Goal: Register for event/course

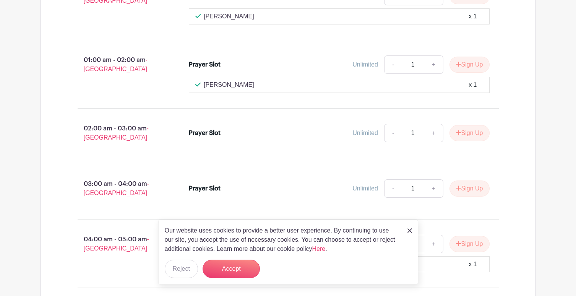
scroll to position [669, 0]
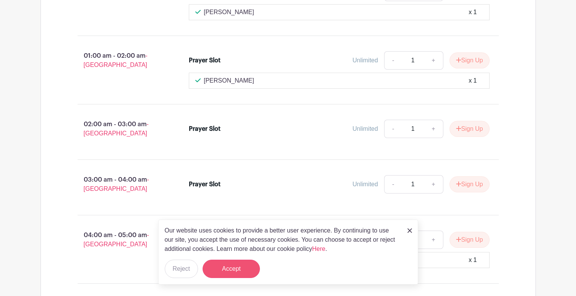
click at [242, 268] on button "Accept" at bounding box center [231, 269] width 57 height 18
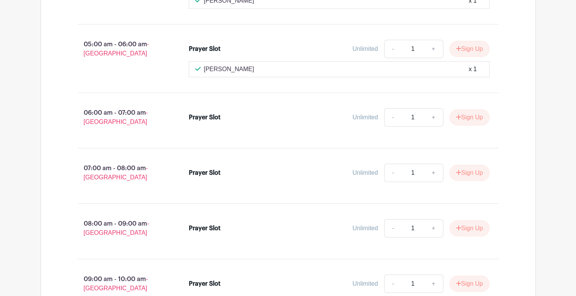
scroll to position [926, 0]
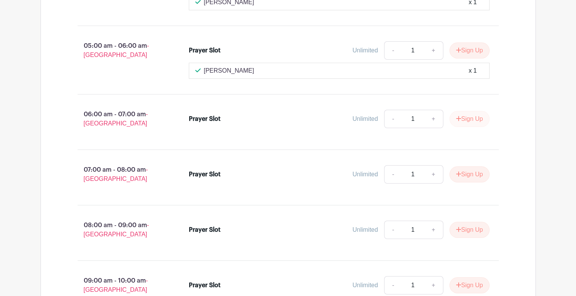
click at [469, 114] on button "Sign Up" at bounding box center [470, 119] width 40 height 16
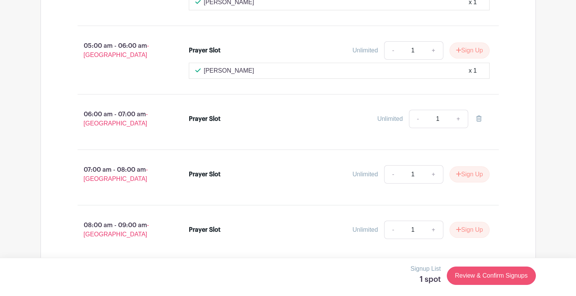
click at [478, 277] on link "Review & Confirm Signups" at bounding box center [491, 276] width 89 height 18
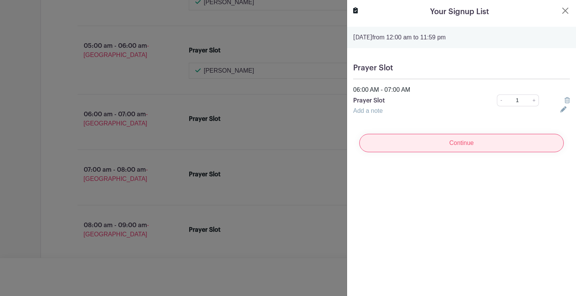
click at [435, 148] on input "Continue" at bounding box center [461, 143] width 205 height 18
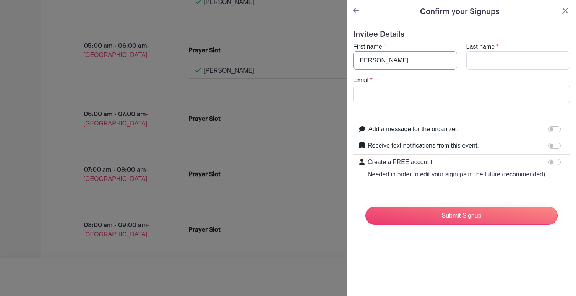
type input "[PERSON_NAME]"
type input "Indradjaja"
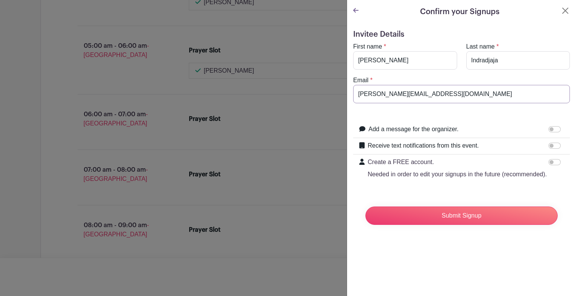
type input "[PERSON_NAME][EMAIL_ADDRESS][DOMAIN_NAME]"
click at [554, 163] on input "Create a FREE account. Needed in order to edit your signups in the future (reco…" at bounding box center [555, 162] width 12 height 6
checkbox input "true"
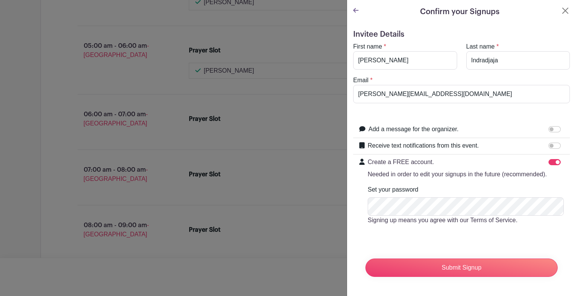
click at [469, 247] on form "Invitee Details First name * [PERSON_NAME] Last name * [GEOGRAPHIC_DATA] Email …" at bounding box center [461, 156] width 217 height 253
click at [462, 270] on input "Submit Signup" at bounding box center [462, 267] width 192 height 18
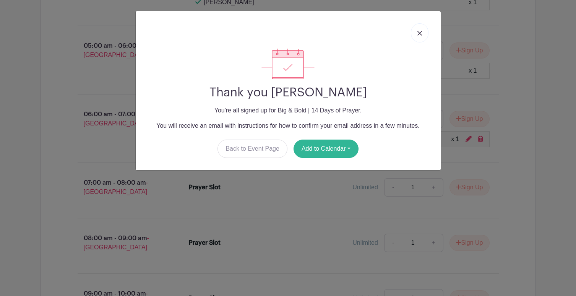
click at [317, 151] on button "Add to Calendar" at bounding box center [326, 149] width 65 height 18
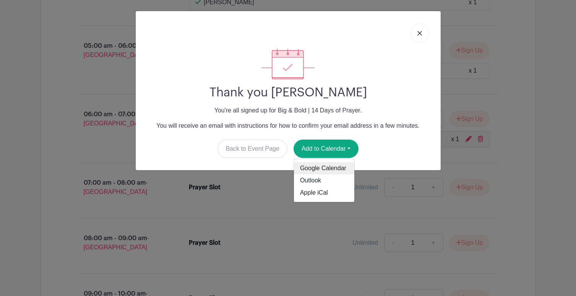
click at [320, 169] on link "Google Calendar" at bounding box center [324, 168] width 60 height 12
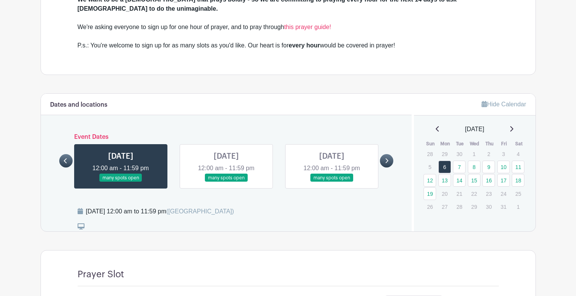
scroll to position [370, 0]
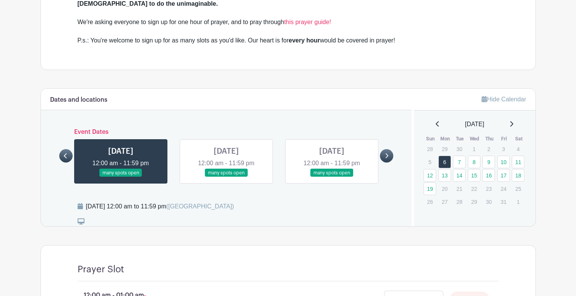
click at [226, 177] on link at bounding box center [226, 177] width 0 height 0
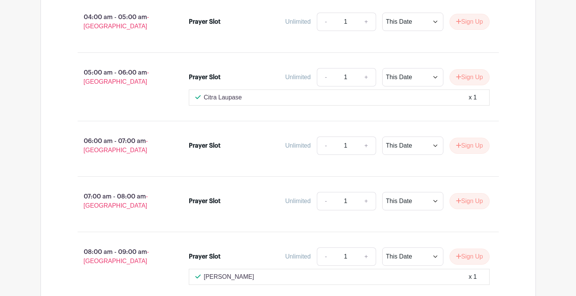
scroll to position [884, 0]
click at [465, 137] on button "Sign Up" at bounding box center [470, 145] width 40 height 16
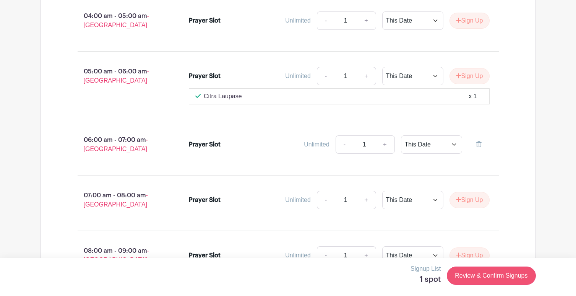
click at [488, 281] on link "Review & Confirm Signups" at bounding box center [491, 276] width 89 height 18
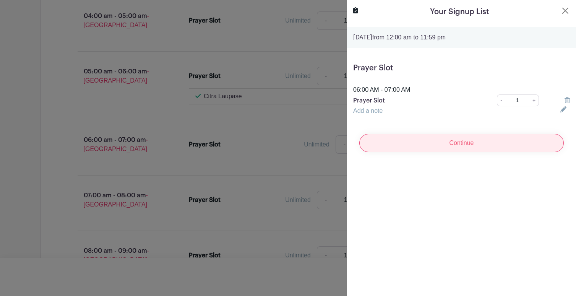
click at [486, 148] on input "Continue" at bounding box center [461, 143] width 205 height 18
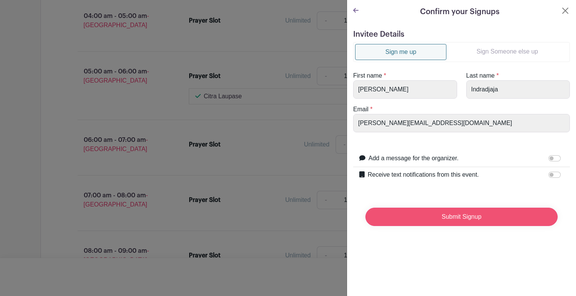
click at [446, 219] on input "Submit Signup" at bounding box center [462, 217] width 192 height 18
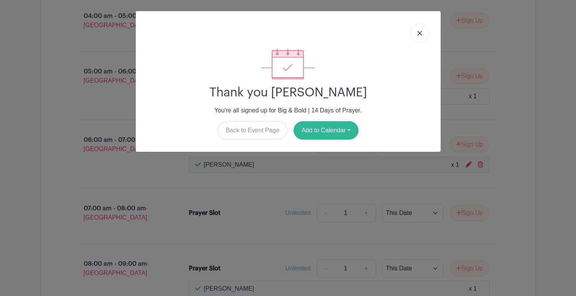
click at [347, 132] on button "Add to Calendar" at bounding box center [326, 130] width 65 height 18
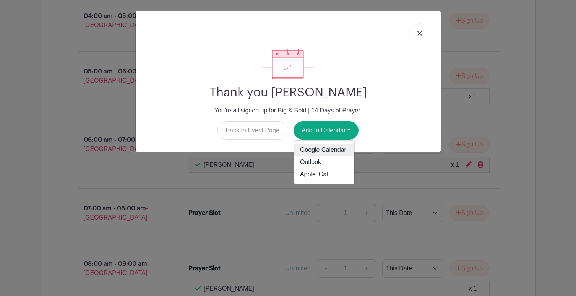
click at [342, 149] on link "Google Calendar" at bounding box center [324, 150] width 60 height 12
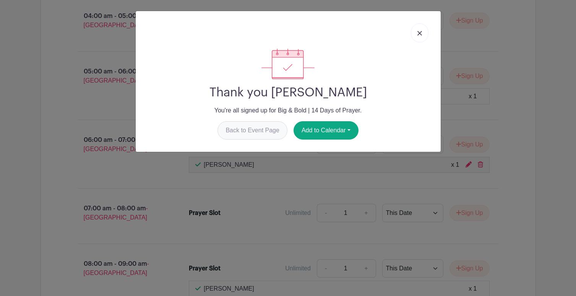
click at [265, 128] on link "Back to Event Page" at bounding box center [253, 130] width 70 height 18
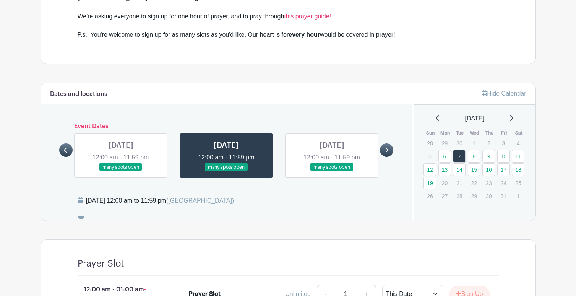
scroll to position [379, 0]
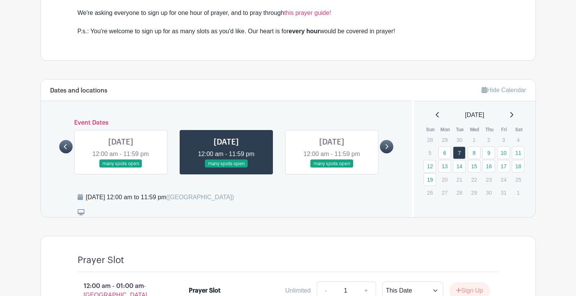
click at [332, 168] on link at bounding box center [332, 168] width 0 height 0
drag, startPoint x: 323, startPoint y: 134, endPoint x: 301, endPoint y: 133, distance: 22.6
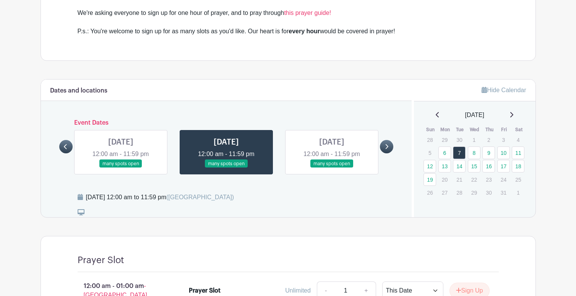
click at [332, 168] on link at bounding box center [332, 168] width 0 height 0
click at [226, 168] on link at bounding box center [226, 168] width 0 height 0
click at [332, 168] on link at bounding box center [332, 168] width 0 height 0
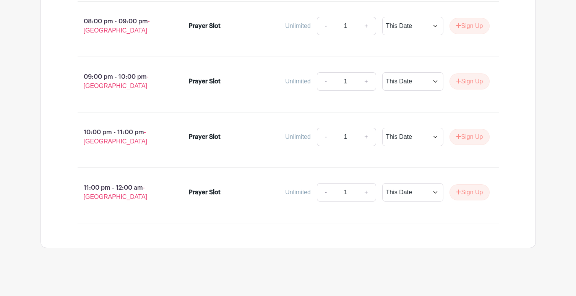
scroll to position [1786, 0]
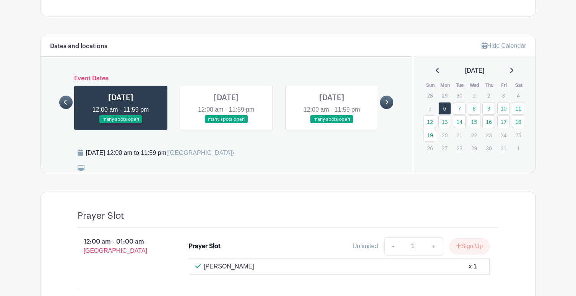
scroll to position [410, 0]
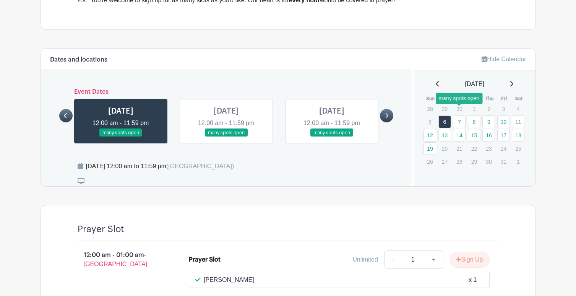
click at [460, 115] on link "7" at bounding box center [459, 121] width 13 height 13
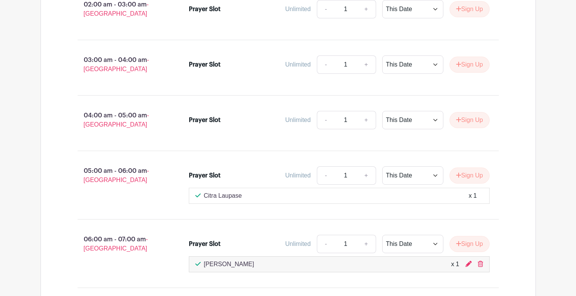
scroll to position [791, 0]
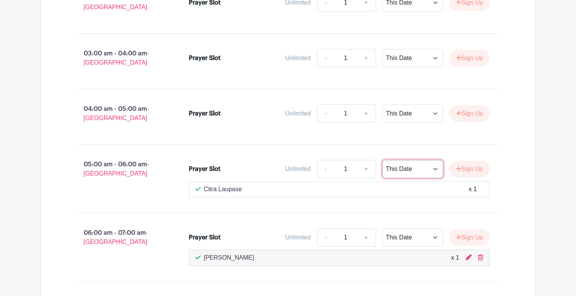
select select "select_dates"
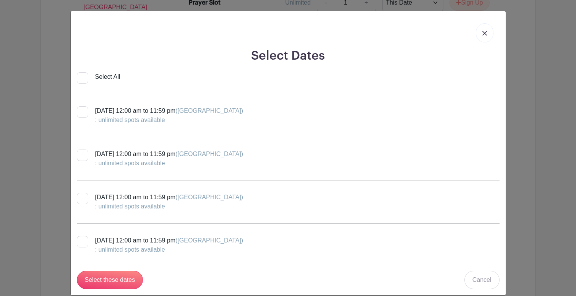
scroll to position [0, 0]
click at [484, 33] on img at bounding box center [485, 33] width 5 height 5
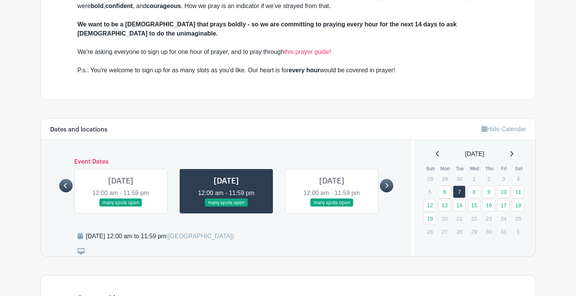
scroll to position [327, 0]
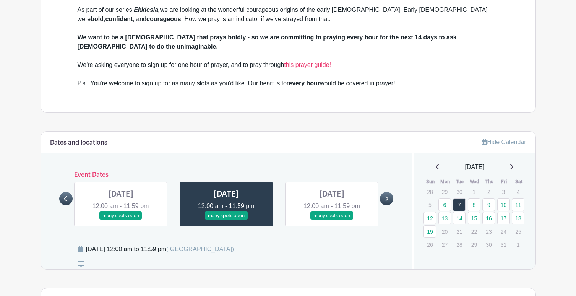
click at [121, 220] on link at bounding box center [121, 220] width 0 height 0
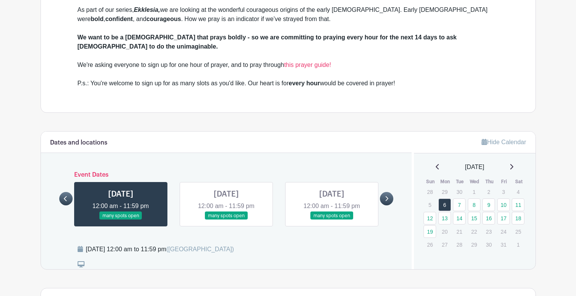
click at [121, 220] on link at bounding box center [121, 220] width 0 height 0
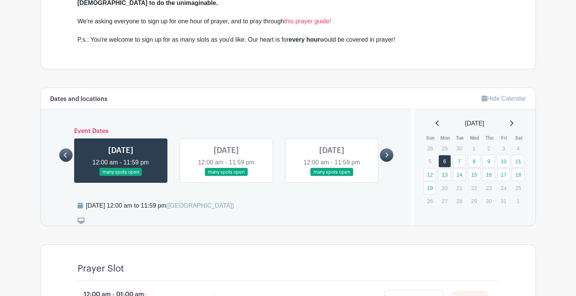
scroll to position [409, 0]
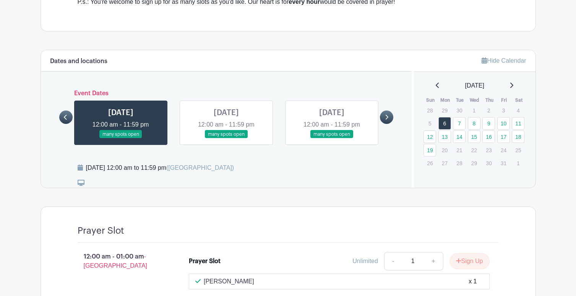
click at [332, 138] on link at bounding box center [332, 138] width 0 height 0
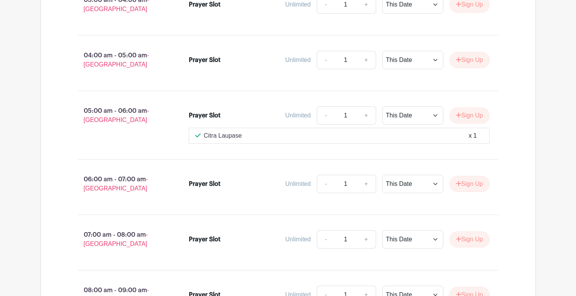
scroll to position [847, 0]
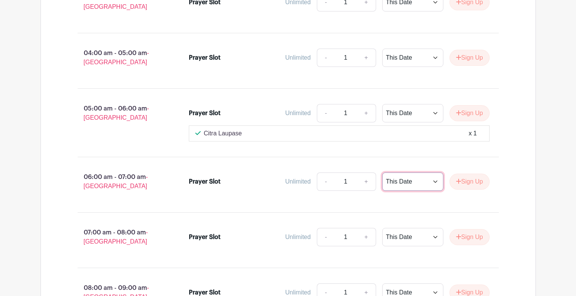
select select "select_dates"
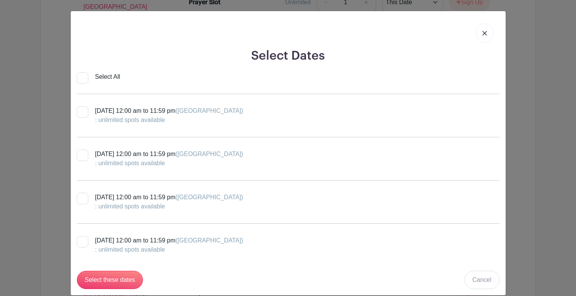
click at [83, 154] on div at bounding box center [82, 155] width 11 height 11
click at [82, 154] on input "Wednesday, October 08, 2025 at 12:00 am to 11:59 pm (Perth) : unlimited spots a…" at bounding box center [79, 152] width 5 height 5
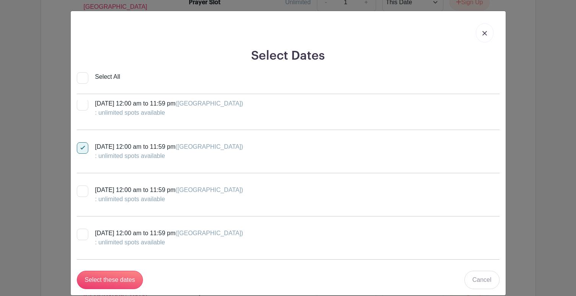
scroll to position [8, 0]
click at [83, 146] on div at bounding box center [82, 147] width 11 height 11
click at [82, 146] on input "Wednesday, October 08, 2025 at 12:00 am to 11:59 pm (Perth) : unlimited spots a…" at bounding box center [79, 144] width 5 height 5
checkbox input "false"
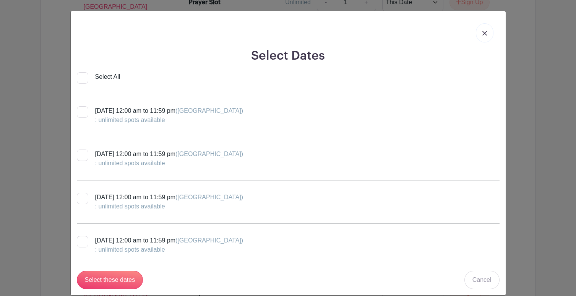
scroll to position [0, 0]
click at [485, 37] on link at bounding box center [485, 32] width 18 height 19
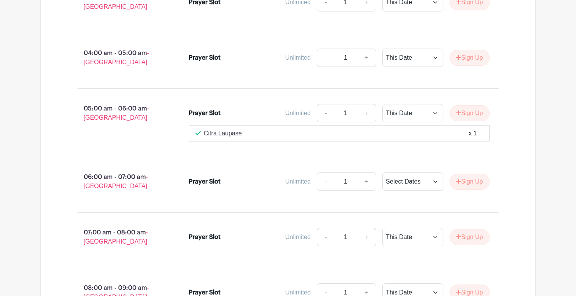
click at [139, 239] on p "07:00 am - 08:00 am - Perth" at bounding box center [121, 237] width 112 height 24
click at [509, 185] on div "Prayer Slot Unlimited - 1 + This Date Select Dates Select Dates Sign Up" at bounding box center [344, 184] width 335 height 31
click at [287, 177] on div "Unlimited" at bounding box center [298, 181] width 26 height 9
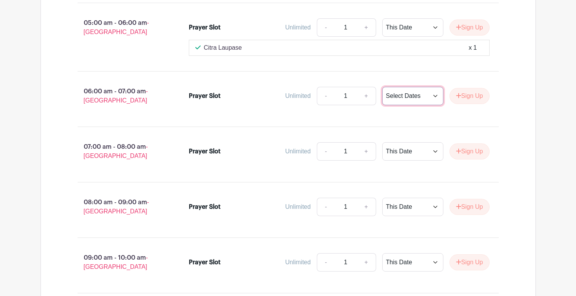
scroll to position [897, 0]
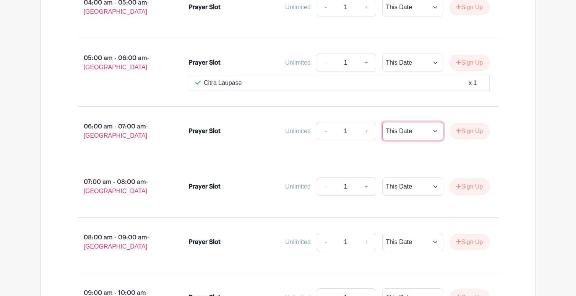
select select "select_dates"
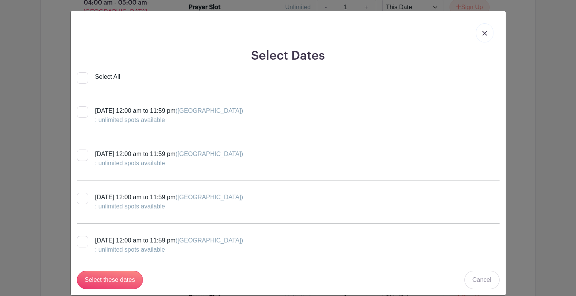
click at [81, 154] on div at bounding box center [82, 155] width 11 height 11
click at [81, 154] on input "Wednesday, October 08, 2025 at 12:00 am to 11:59 pm (Perth) : unlimited spots a…" at bounding box center [79, 152] width 5 height 5
click at [85, 156] on div at bounding box center [82, 155] width 11 height 11
click at [82, 154] on input "Wednesday, October 08, 2025 at 12:00 am to 11:59 pm (Perth) : unlimited spots a…" at bounding box center [79, 152] width 5 height 5
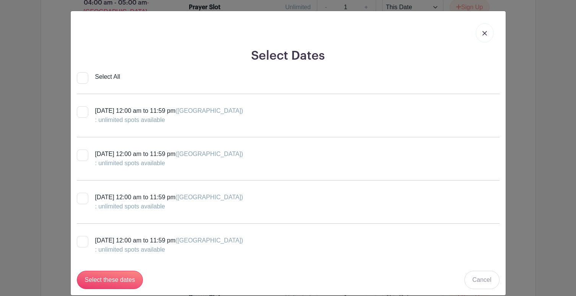
click at [85, 156] on div at bounding box center [82, 155] width 11 height 11
click at [82, 154] on input "Wednesday, October 08, 2025 at 12:00 am to 11:59 pm (Perth) : unlimited spots a…" at bounding box center [79, 152] width 5 height 5
checkbox input "true"
click at [86, 201] on div at bounding box center [82, 198] width 11 height 11
click at [82, 198] on input "Thursday, October 09, 2025 at 12:00 am to 11:59 pm (Perth) : unlimited spots av…" at bounding box center [79, 195] width 5 height 5
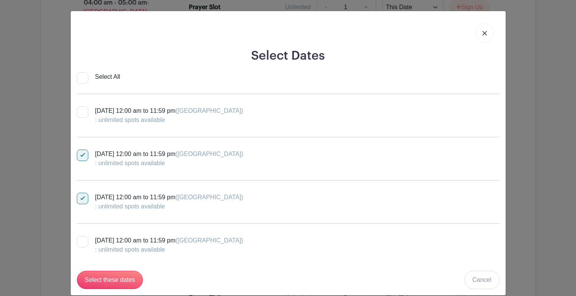
click at [83, 200] on div at bounding box center [82, 198] width 11 height 11
click at [82, 198] on input "Thursday, October 09, 2025 at 12:00 am to 11:59 pm (Perth) : unlimited spots av…" at bounding box center [79, 195] width 5 height 5
click at [78, 199] on div at bounding box center [82, 198] width 11 height 11
click at [78, 198] on input "Thursday, October 09, 2025 at 12:00 am to 11:59 pm (Perth) : unlimited spots av…" at bounding box center [79, 195] width 5 height 5
checkbox input "true"
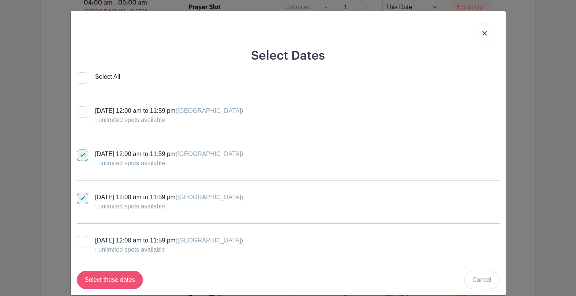
click at [107, 278] on input "Select these dates" at bounding box center [110, 280] width 67 height 18
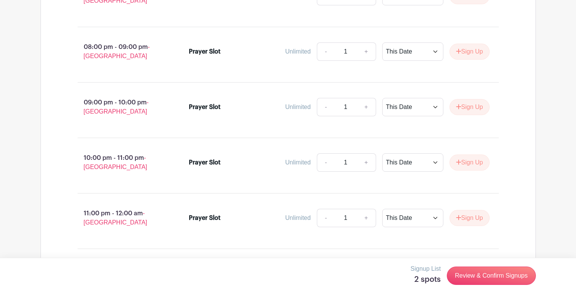
scroll to position [1752, 0]
click at [489, 275] on link "Review & Confirm Signups" at bounding box center [491, 276] width 89 height 18
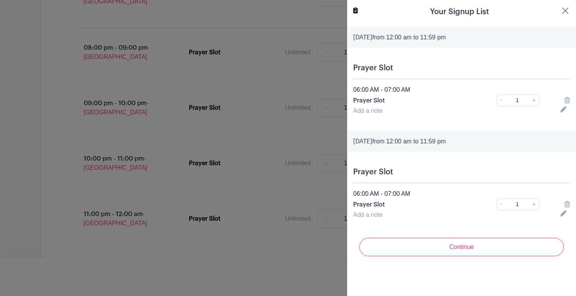
click at [484, 38] on p "Wednesday, October 08, 2025 from 12:00 am to 11:59 pm" at bounding box center [461, 37] width 217 height 9
click at [566, 12] on button "Close" at bounding box center [565, 10] width 9 height 9
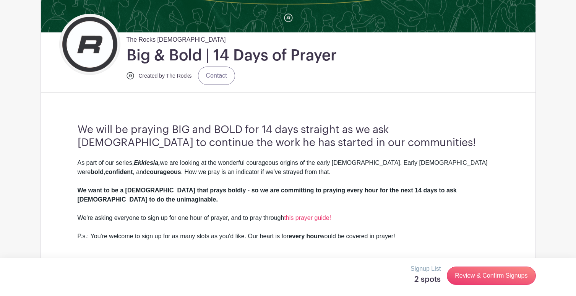
scroll to position [152, 0]
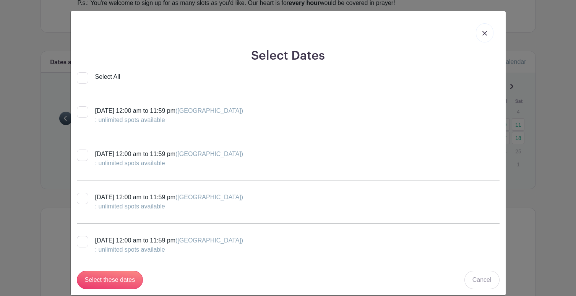
scroll to position [409, 0]
click at [483, 34] on img at bounding box center [485, 33] width 5 height 5
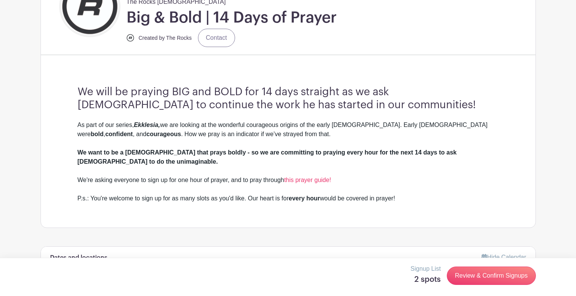
scroll to position [343, 0]
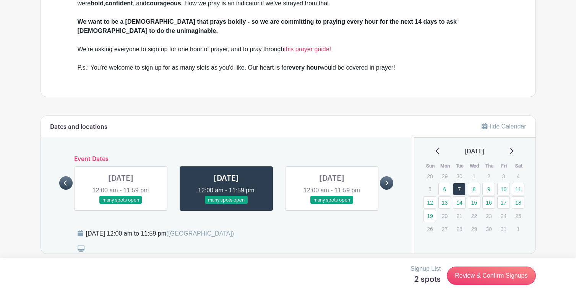
click at [332, 204] on link at bounding box center [332, 204] width 0 height 0
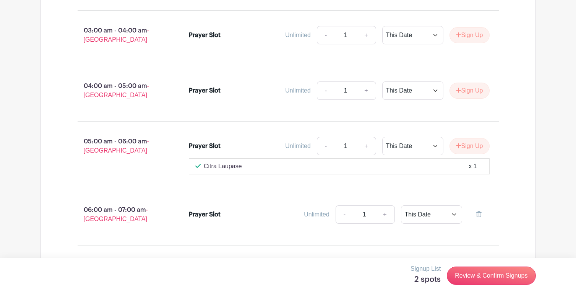
scroll to position [816, 0]
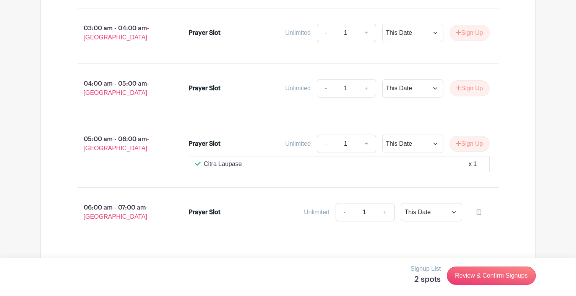
click at [246, 208] on div "Prayer Slot" at bounding box center [226, 212] width 75 height 9
click at [231, 211] on div "Prayer Slot Unlimited - 1 + This Date Select Dates Select Dates" at bounding box center [339, 213] width 301 height 21
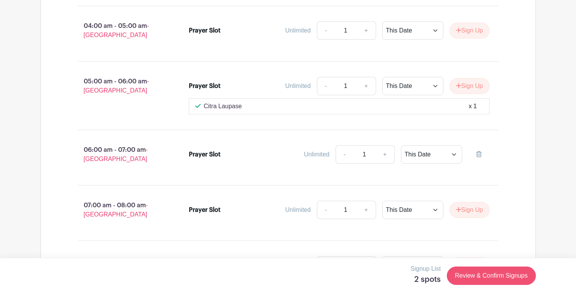
click at [474, 278] on link "Review & Confirm Signups" at bounding box center [491, 276] width 89 height 18
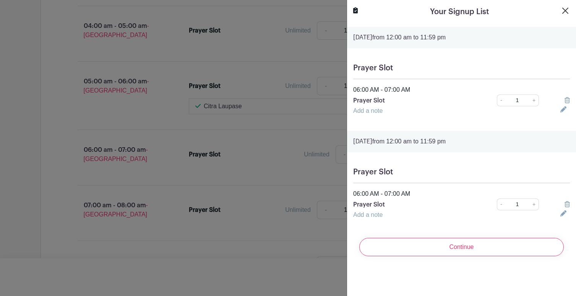
click at [568, 9] on button "Close" at bounding box center [565, 10] width 9 height 9
